Goal: Information Seeking & Learning: Find specific fact

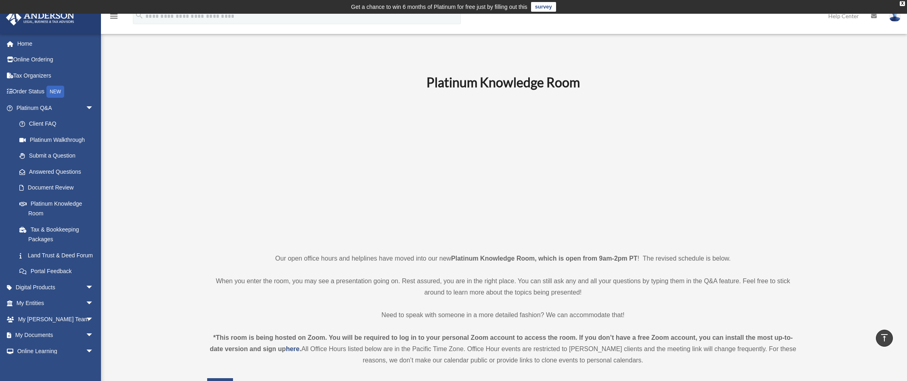
scroll to position [227, 0]
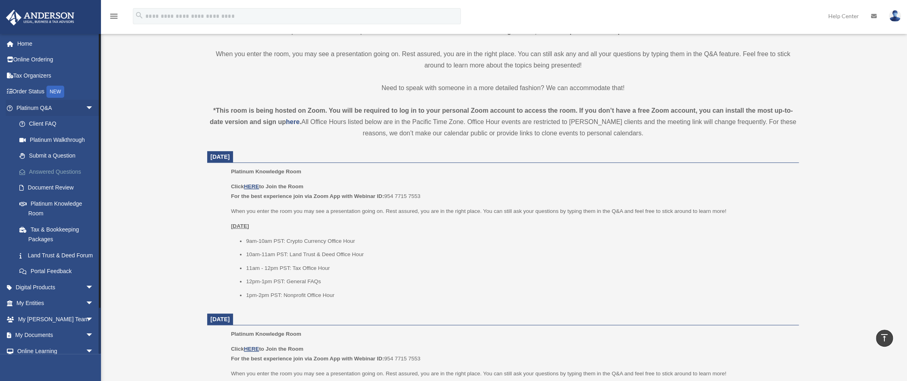
click at [54, 171] on link "Answered Questions" at bounding box center [58, 172] width 94 height 16
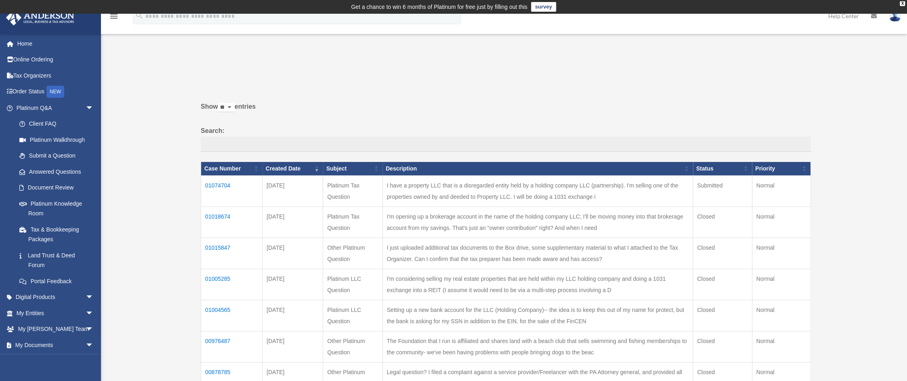
click at [221, 182] on td "01074704" at bounding box center [231, 190] width 61 height 31
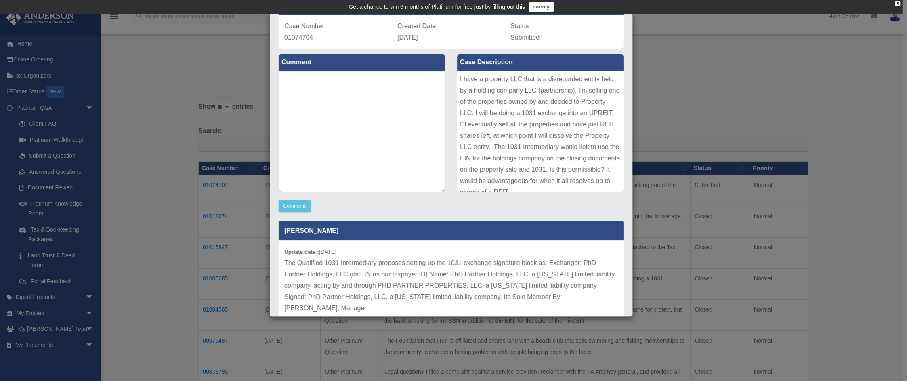
scroll to position [67, 0]
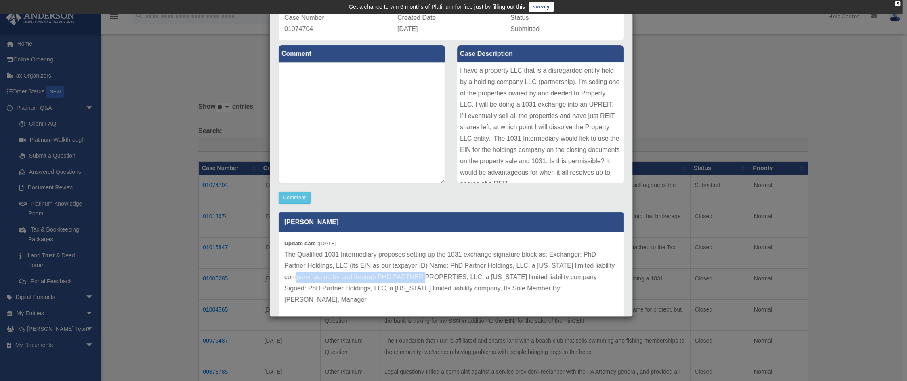
drag, startPoint x: 306, startPoint y: 277, endPoint x: 438, endPoint y: 273, distance: 131.7
click at [438, 273] on p "The Qualified 1031 Intermediary proposes setting up the 1031 exchange signature…" at bounding box center [450, 277] width 333 height 57
drag, startPoint x: 299, startPoint y: 287, endPoint x: 436, endPoint y: 287, distance: 137.7
click at [436, 287] on p "The Qualified 1031 Intermediary proposes setting up the 1031 exchange signature…" at bounding box center [450, 277] width 333 height 57
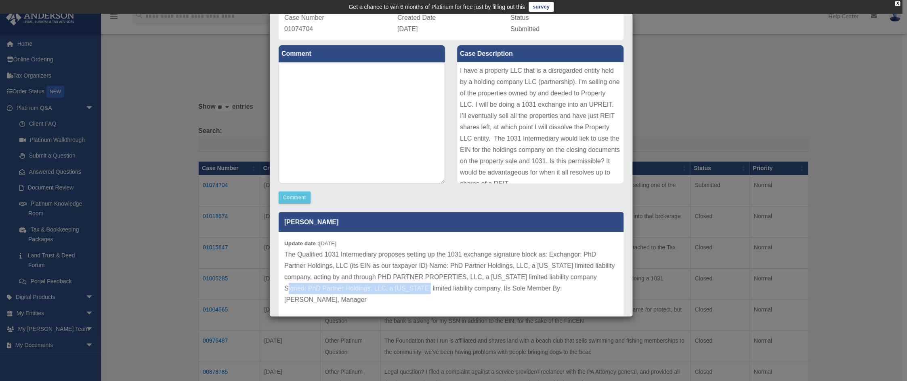
click at [436, 287] on p "The Qualified 1031 Intermediary proposes setting up the 1031 exchange signature…" at bounding box center [450, 277] width 333 height 57
drag, startPoint x: 386, startPoint y: 287, endPoint x: 547, endPoint y: 291, distance: 161.1
click at [547, 291] on p "The Qualified 1031 Intermediary proposes setting up the 1031 exchange signature…" at bounding box center [450, 277] width 333 height 57
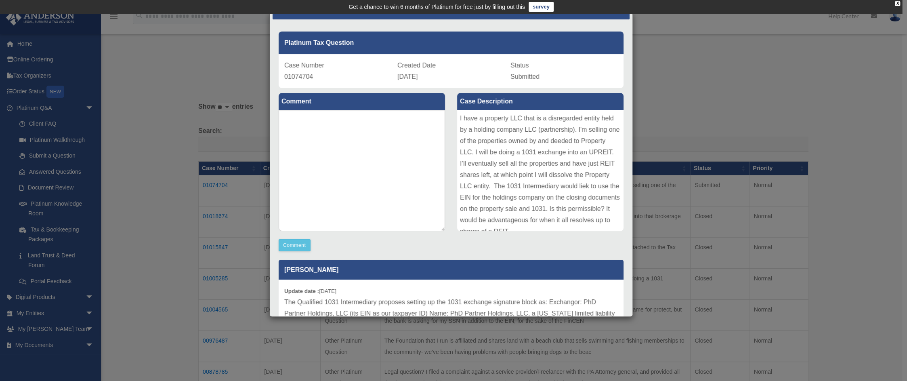
scroll to position [0, 0]
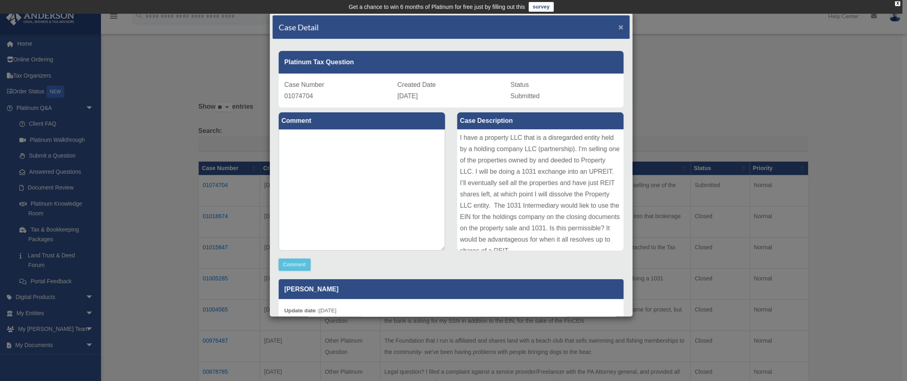
click at [618, 29] on span "×" at bounding box center [620, 26] width 5 height 9
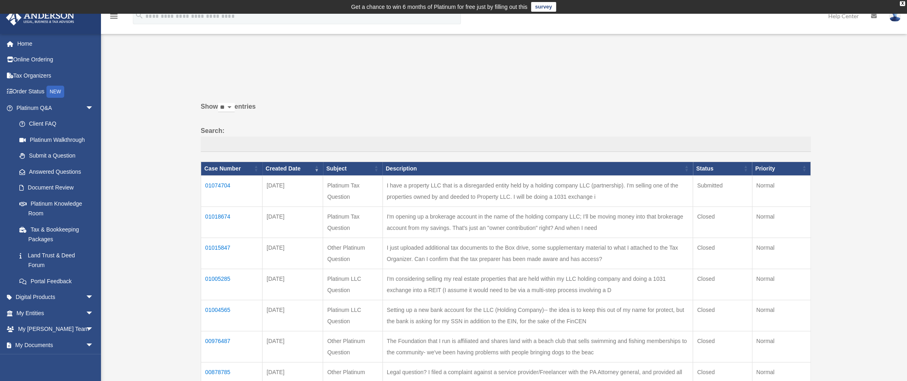
click at [154, 259] on div "Past Questions & Answers dlvanbrunt@gmail.com Sign Out dlvanbrunt@gmail.com Hom…" at bounding box center [453, 290] width 907 height 480
click at [33, 43] on link "Home" at bounding box center [56, 44] width 100 height 16
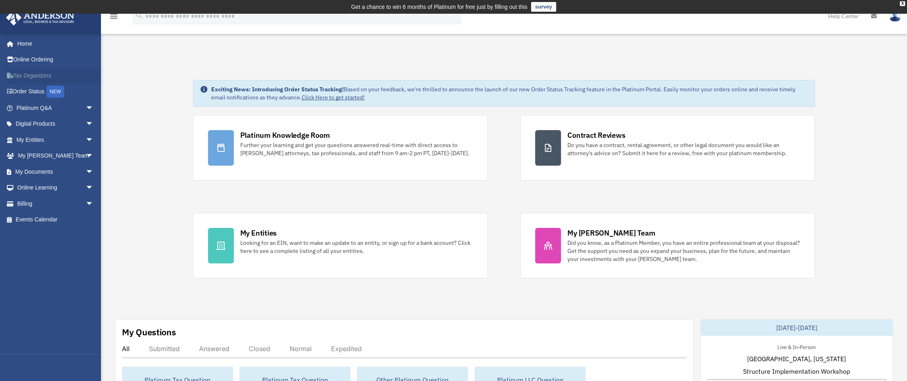
click at [35, 76] on link "Tax Organizers" at bounding box center [56, 75] width 100 height 16
